Goal: Obtain resource: Download file/media

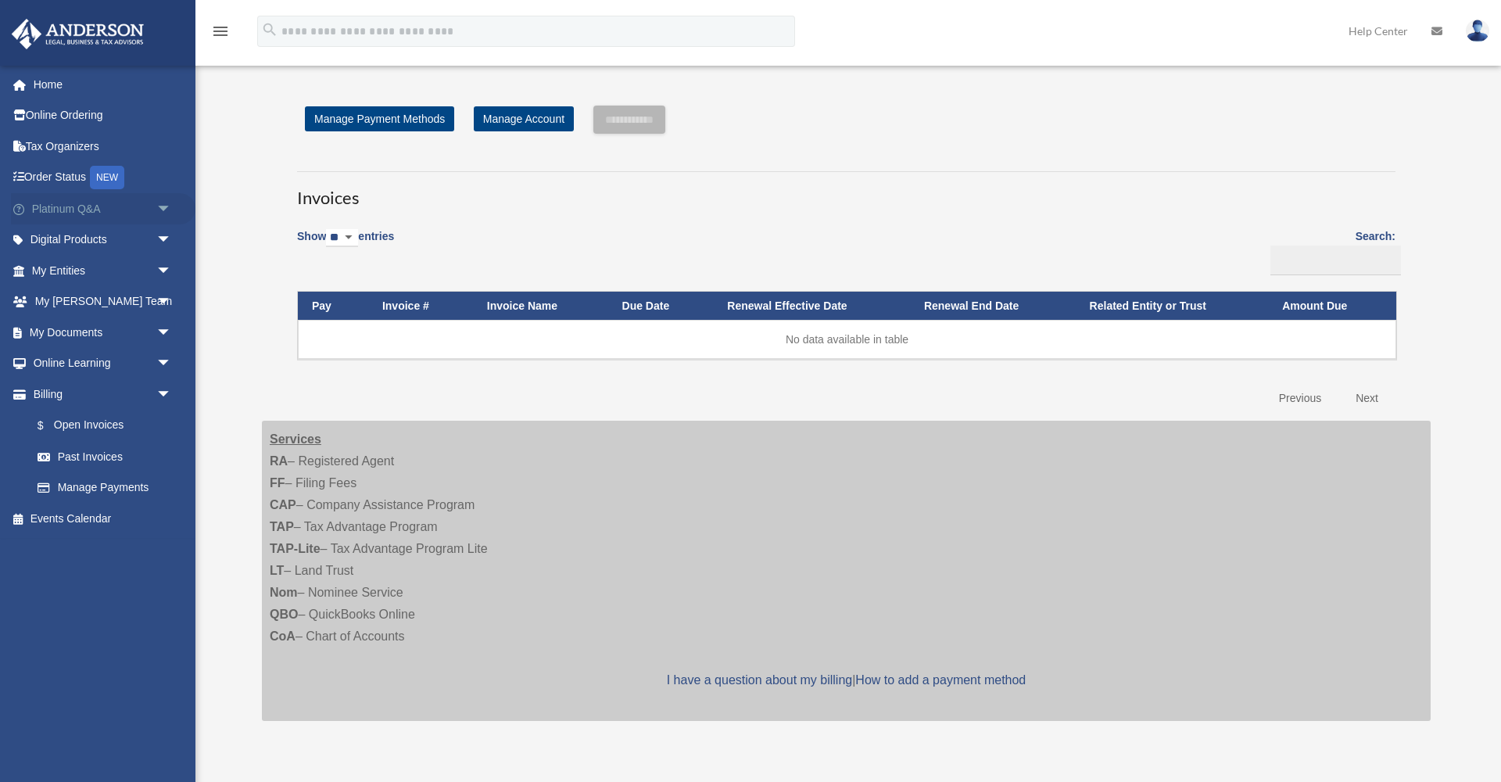
click at [80, 206] on link "Platinum Q&A arrow_drop_down" at bounding box center [103, 208] width 184 height 31
click at [163, 209] on span "arrow_drop_down" at bounding box center [171, 209] width 31 height 32
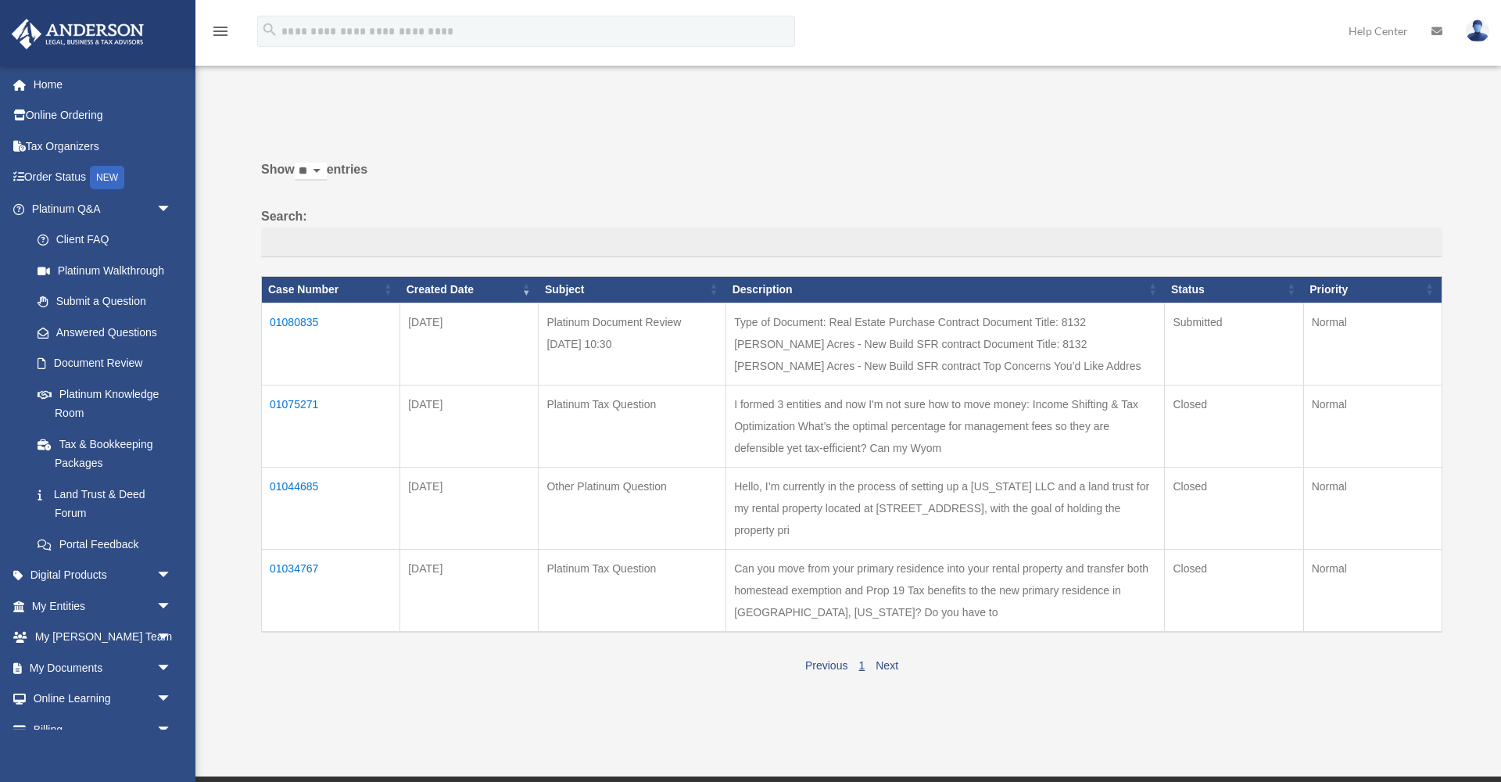
click at [304, 330] on td "01080835" at bounding box center [331, 343] width 138 height 82
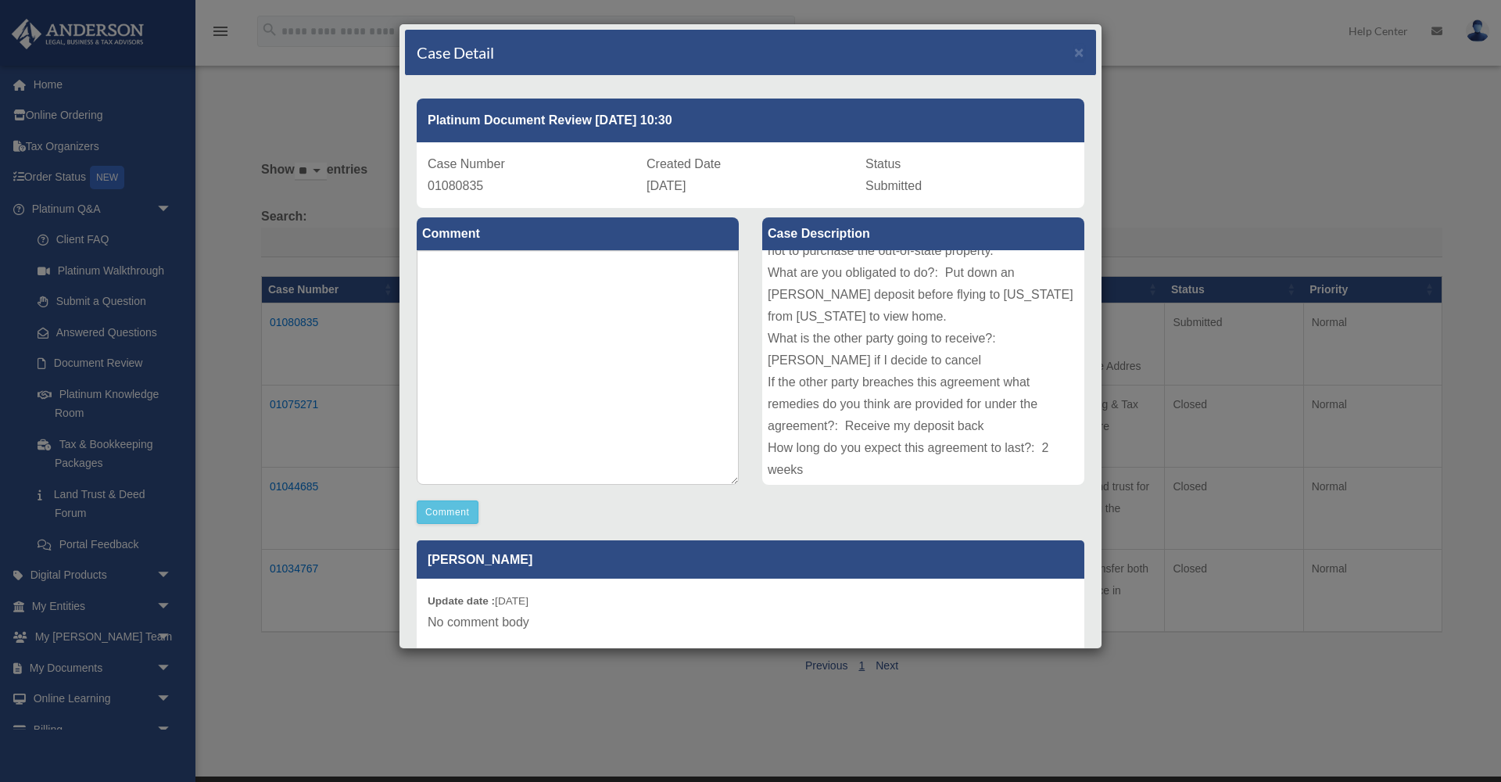
click at [311, 298] on div "Case Detail × Platinum Document Review [DATE] 10:30 Case Number 01080835 Create…" at bounding box center [750, 391] width 1501 height 782
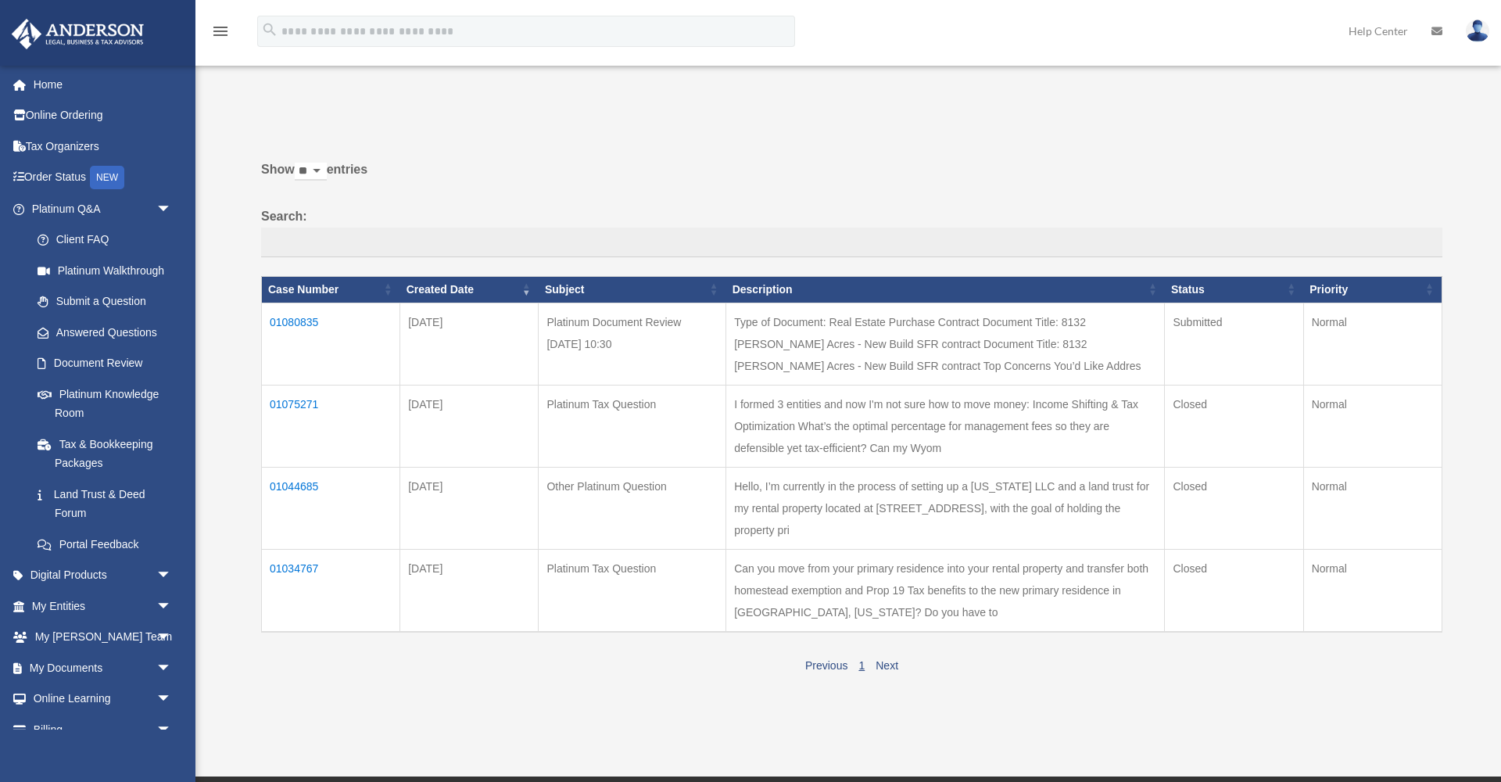
click at [311, 387] on td "01075271" at bounding box center [331, 426] width 138 height 82
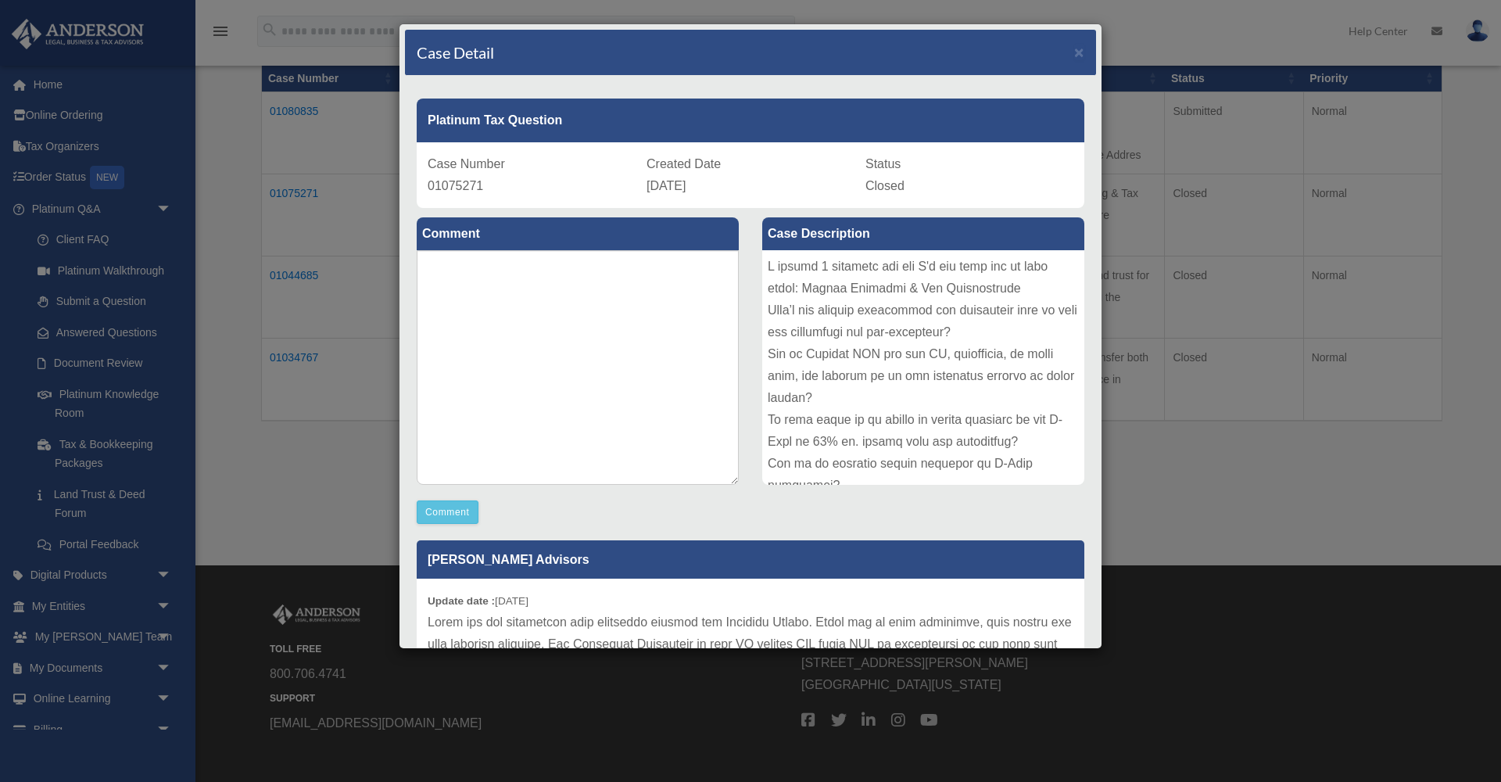
click at [333, 184] on div "Case Detail × Platinum Tax Question Case Number 01075271 Created Date August 12…" at bounding box center [750, 391] width 1501 height 782
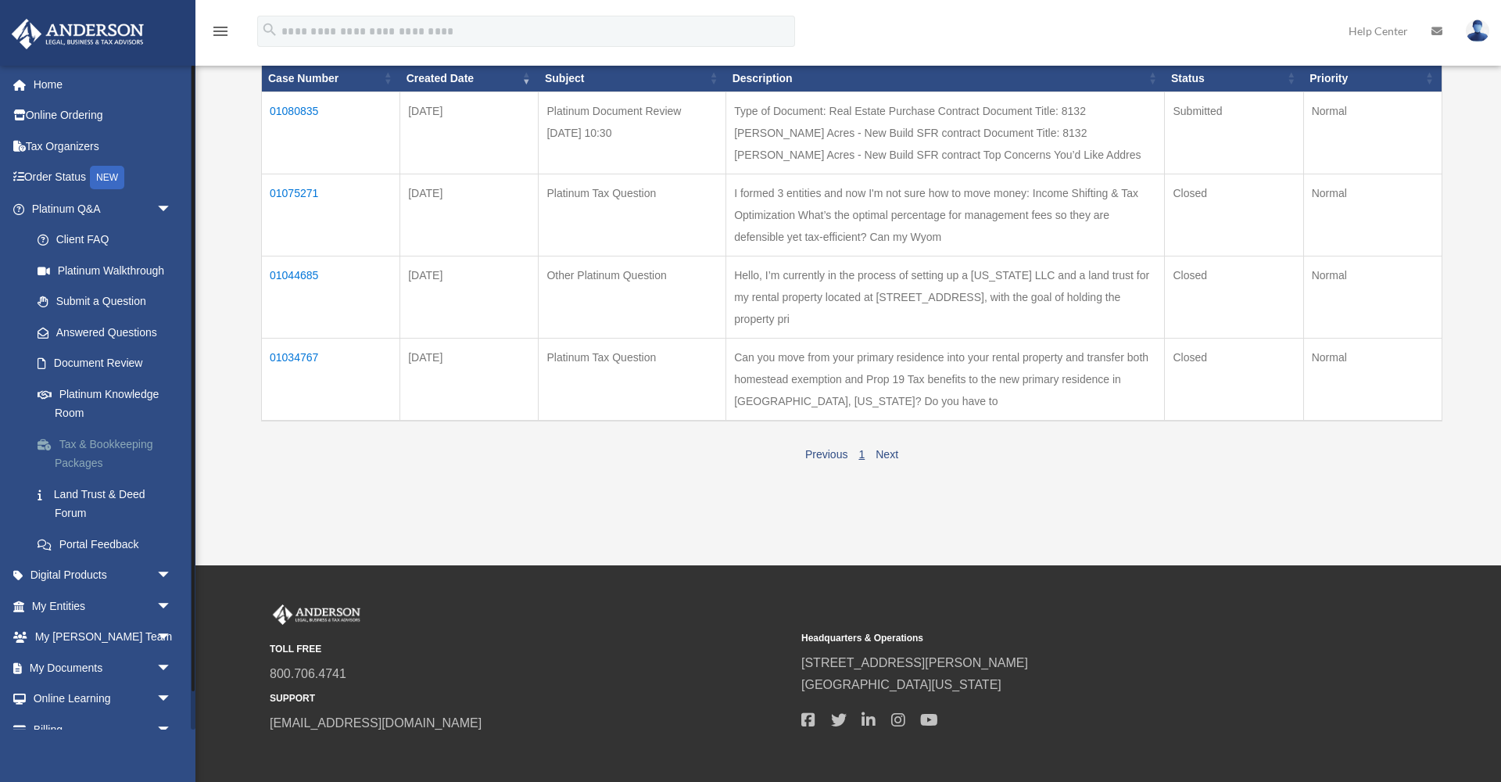
click at [106, 452] on link "Tax & Bookkeeping Packages" at bounding box center [109, 453] width 174 height 50
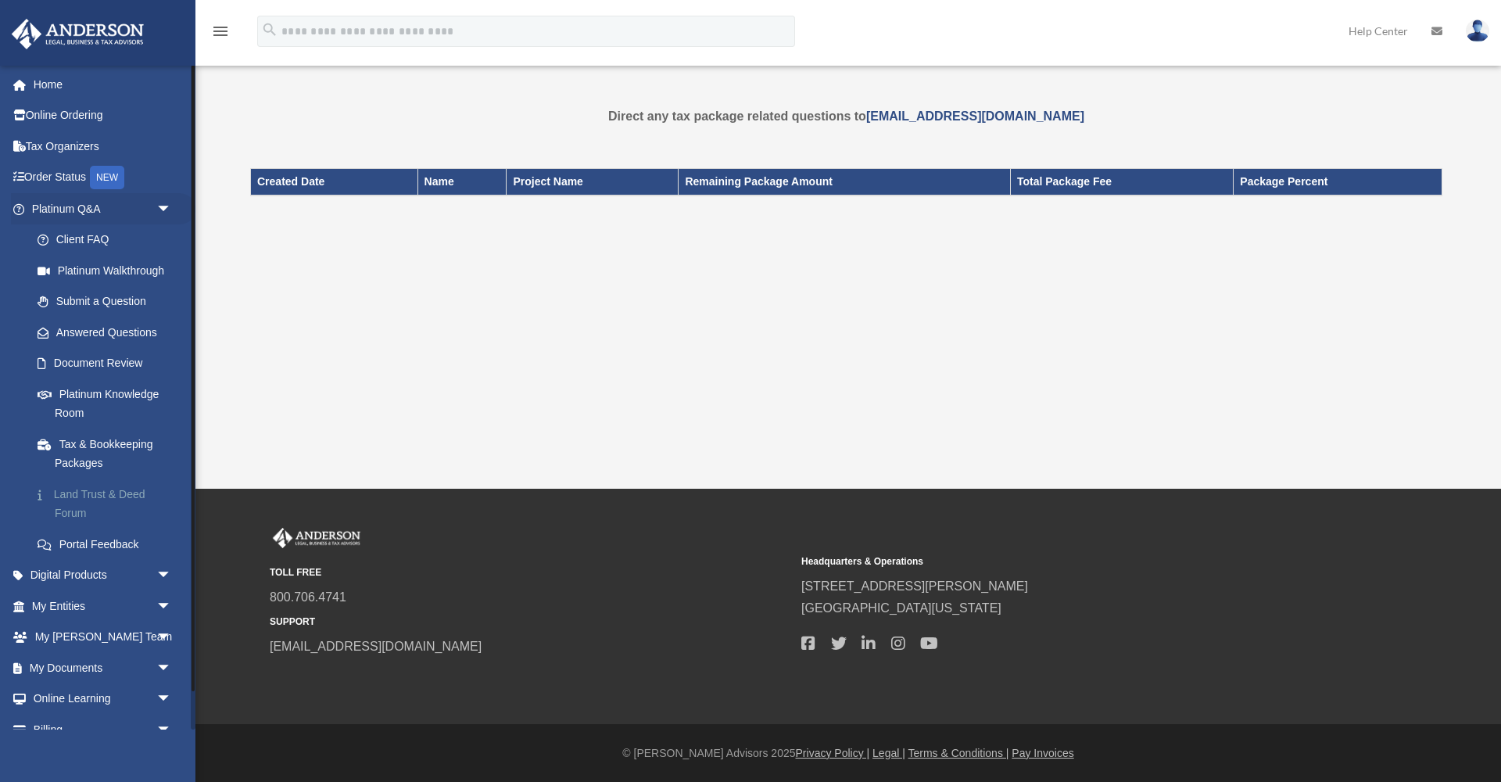
click at [98, 500] on link "Land Trust & Deed Forum" at bounding box center [109, 503] width 174 height 50
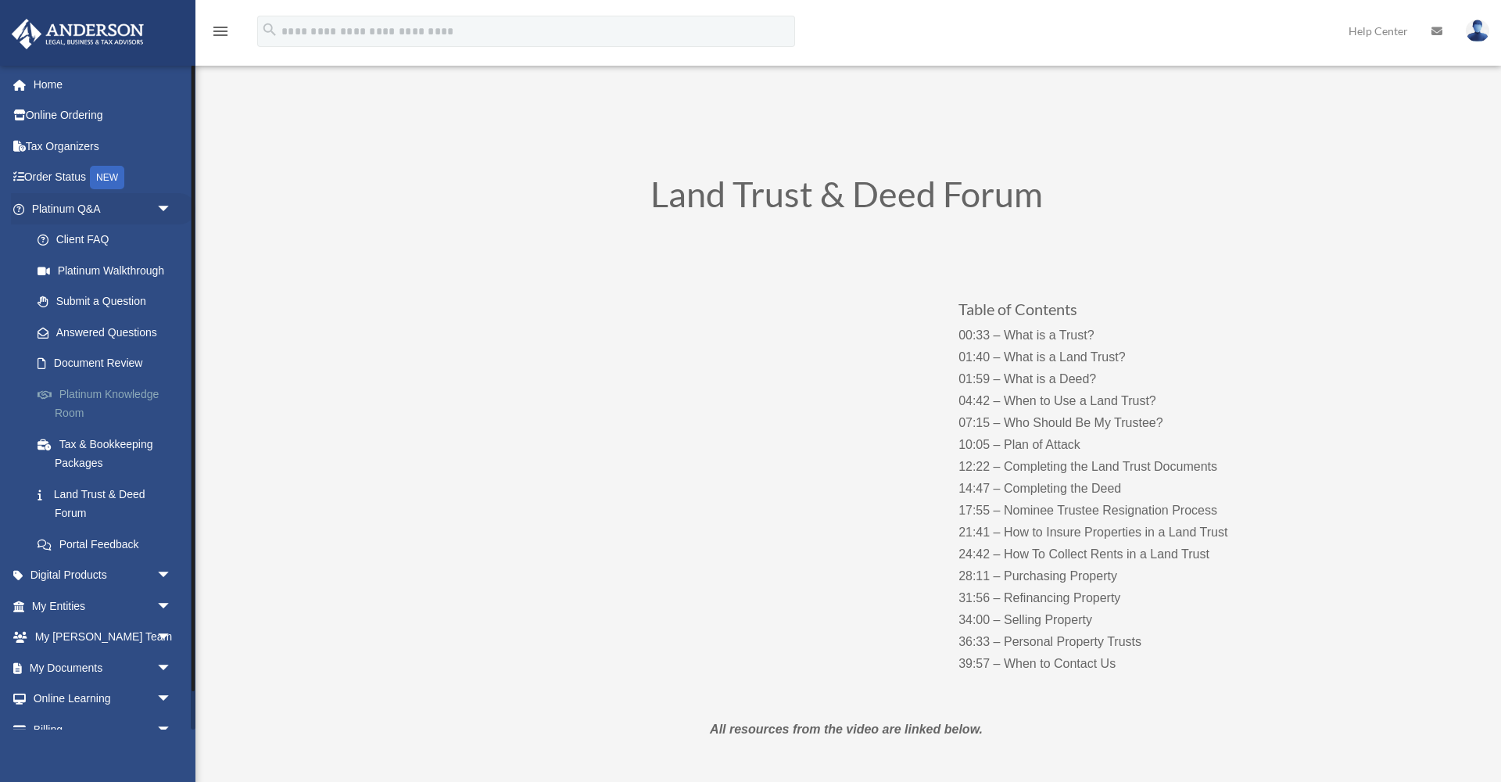
click at [112, 395] on link "Platinum Knowledge Room" at bounding box center [109, 403] width 174 height 50
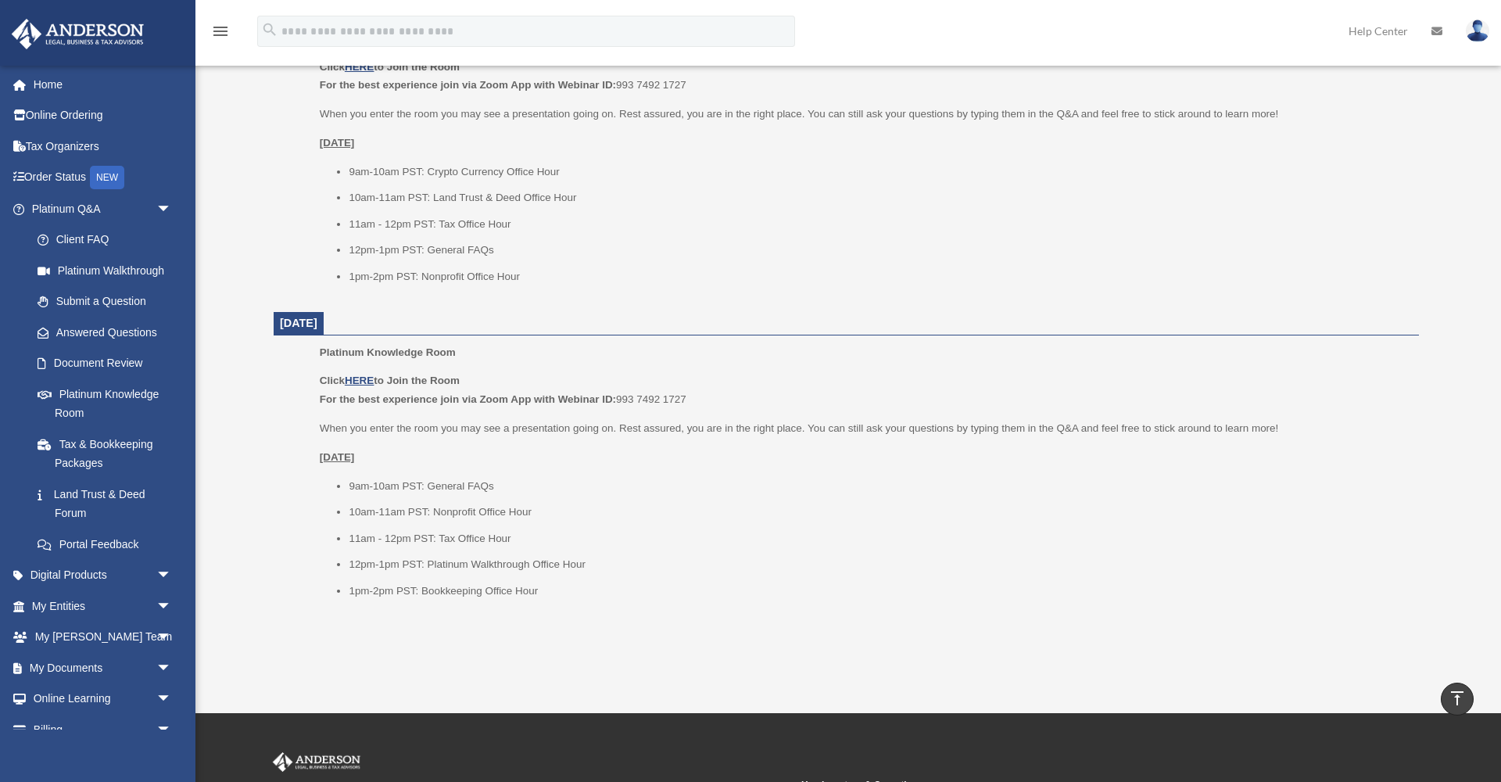
scroll to position [1529, 0]
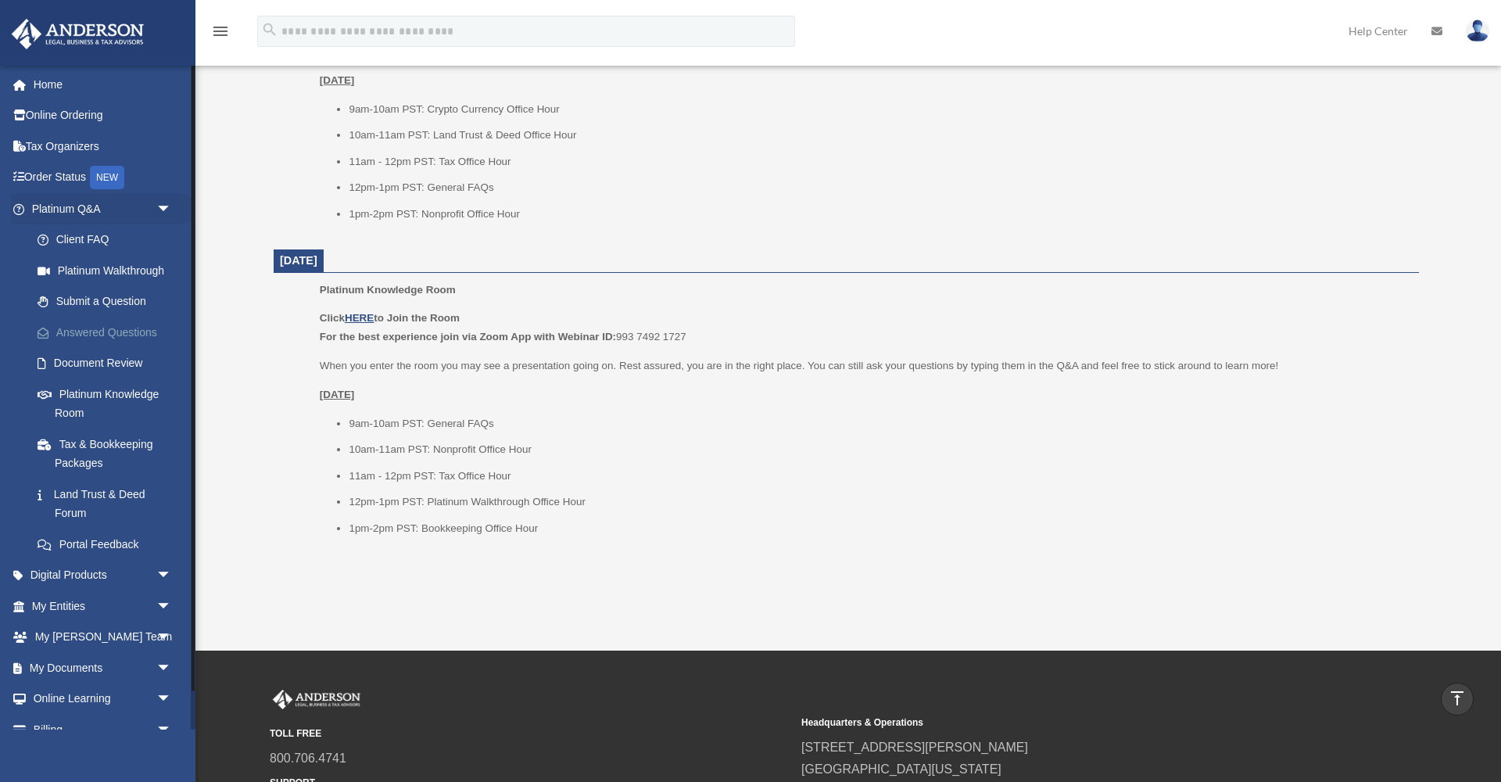
click at [134, 332] on link "Answered Questions" at bounding box center [109, 332] width 174 height 31
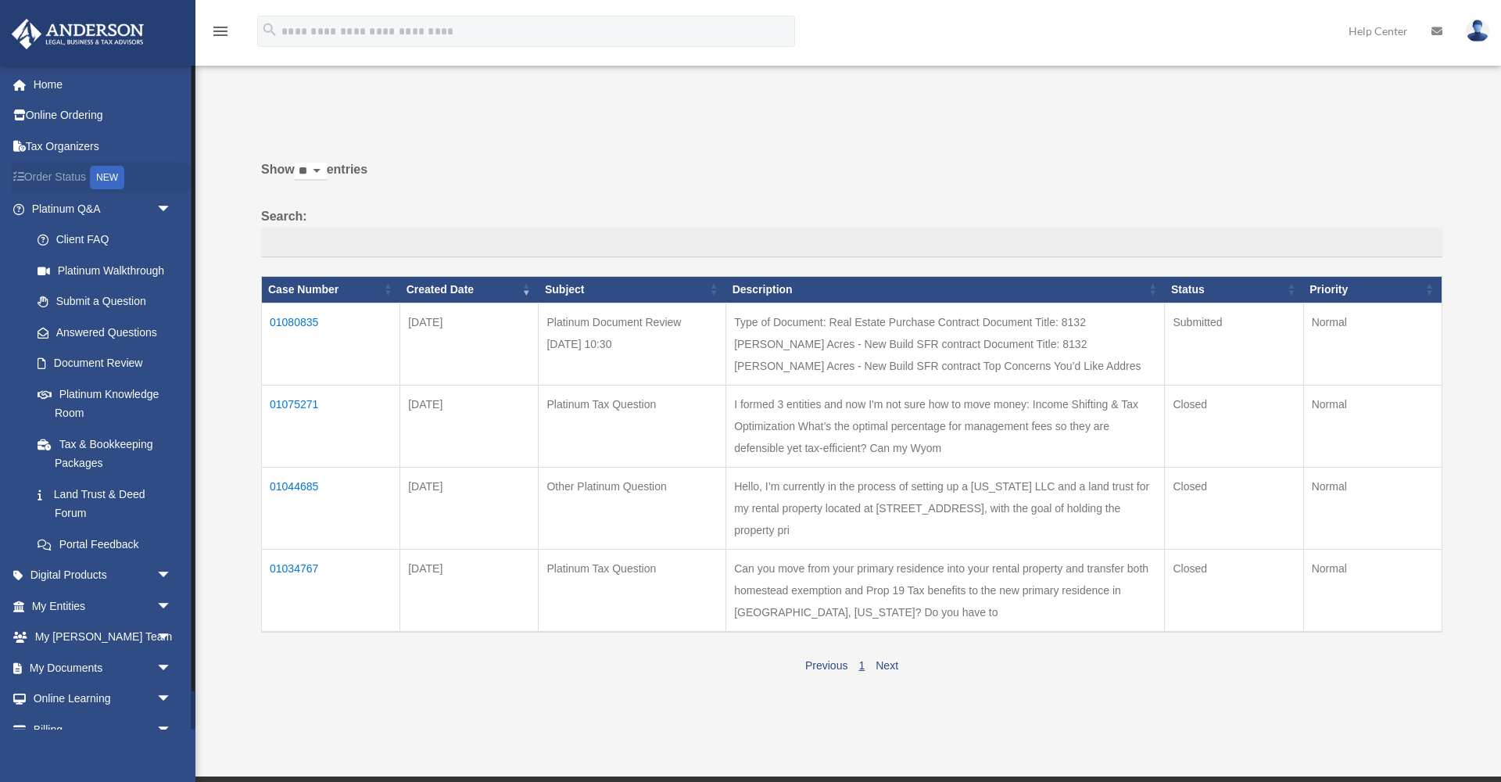
click at [68, 178] on link "Order Status NEW" at bounding box center [103, 178] width 184 height 32
click at [134, 567] on link "Digital Products arrow_drop_down" at bounding box center [103, 575] width 184 height 31
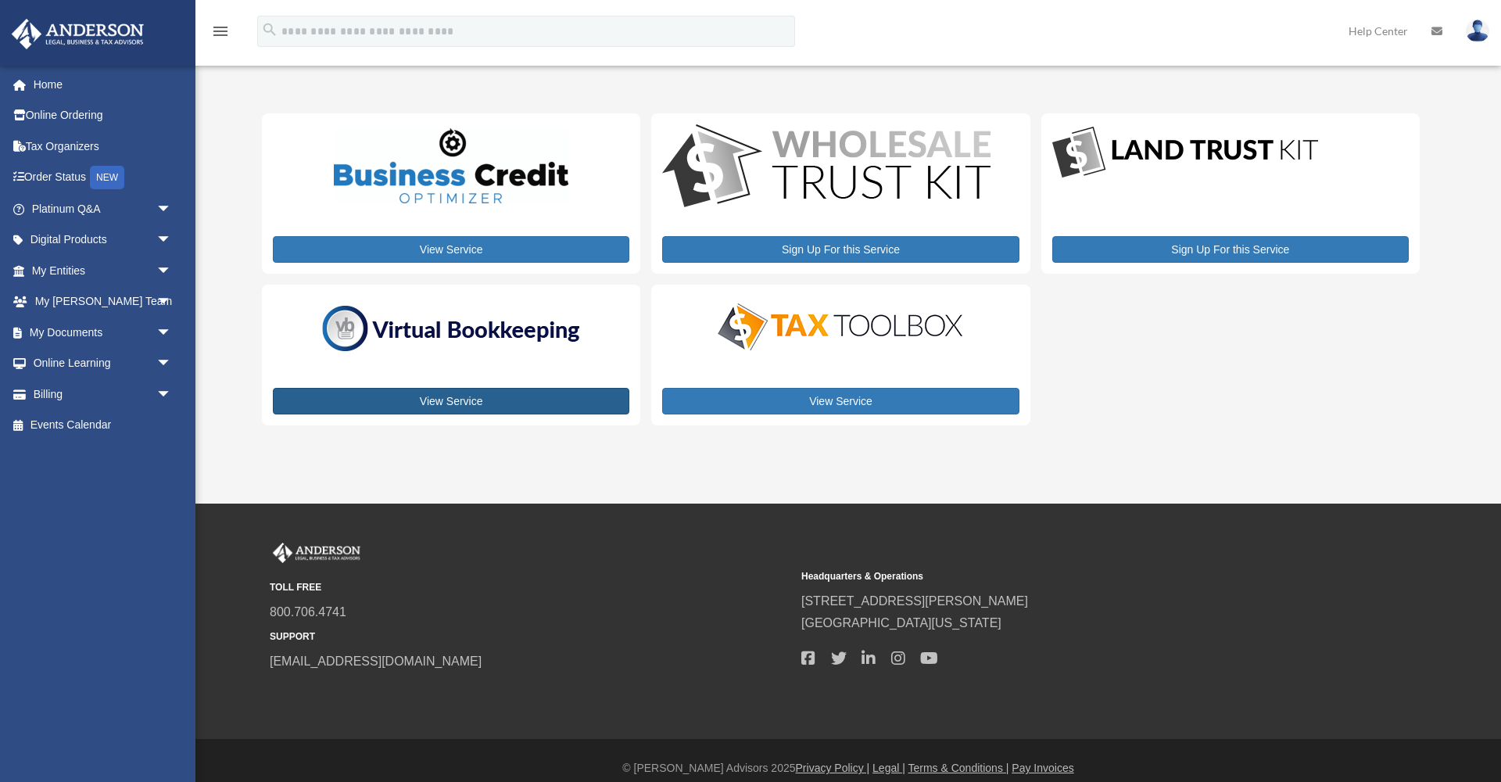
click at [446, 399] on link "View Service" at bounding box center [451, 401] width 356 height 27
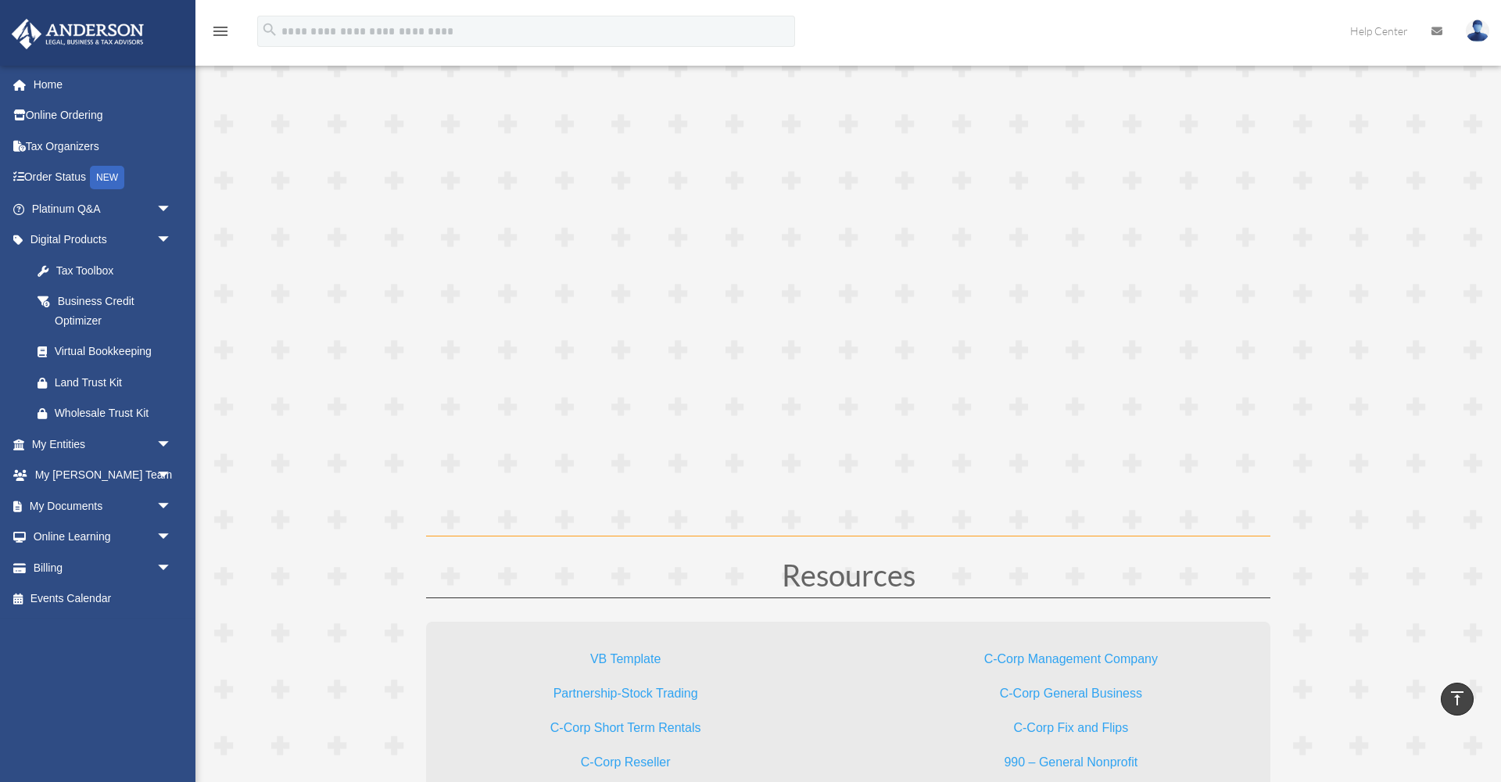
scroll to position [4238, 0]
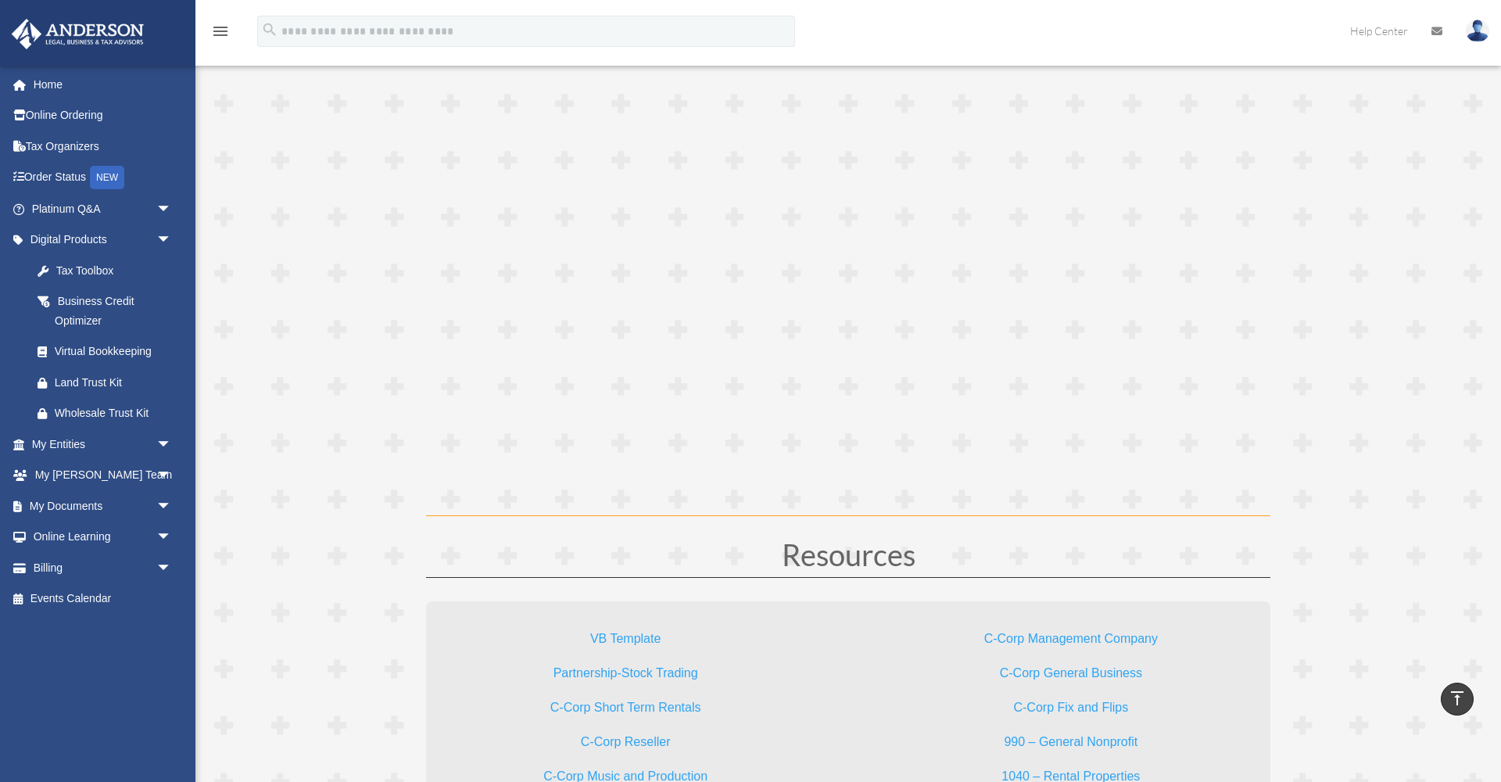
click at [602, 641] on link "VB Template" at bounding box center [625, 642] width 70 height 21
click at [638, 671] on link "Partnership-Stock Trading" at bounding box center [625, 676] width 145 height 21
